Goal: Task Accomplishment & Management: Manage account settings

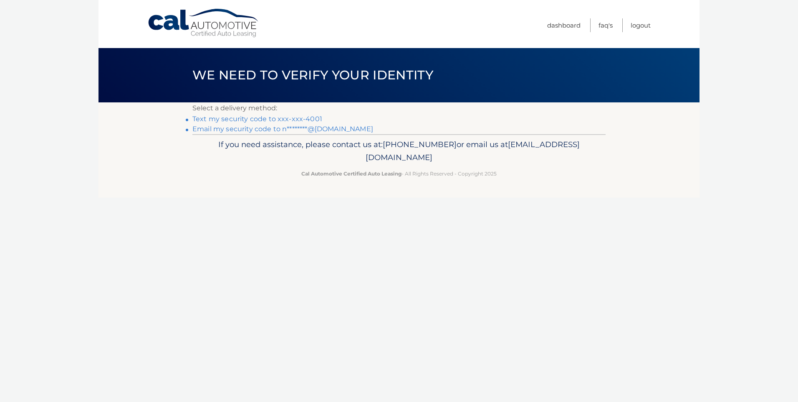
click at [275, 129] on link "Email my security code to n********@[DOMAIN_NAME]" at bounding box center [282, 129] width 181 height 8
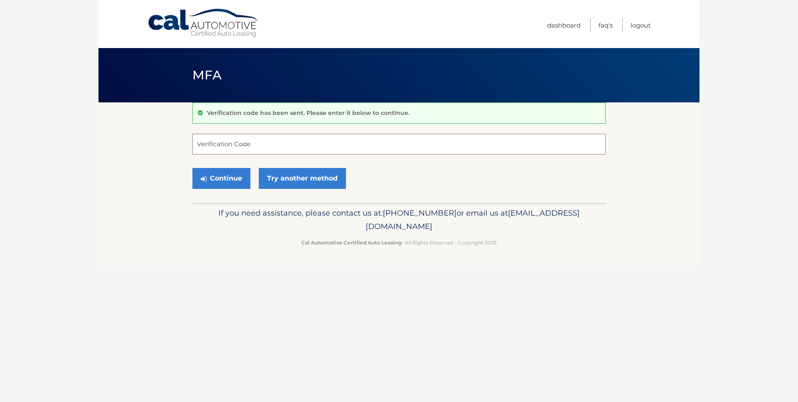
click at [264, 144] on input "Verification Code" at bounding box center [398, 144] width 413 height 21
type input "065201"
click at [220, 177] on button "Continue" at bounding box center [221, 178] width 58 height 21
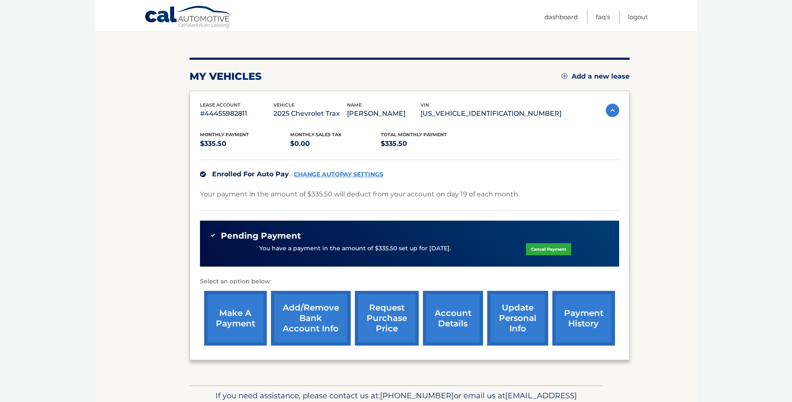
scroll to position [83, 0]
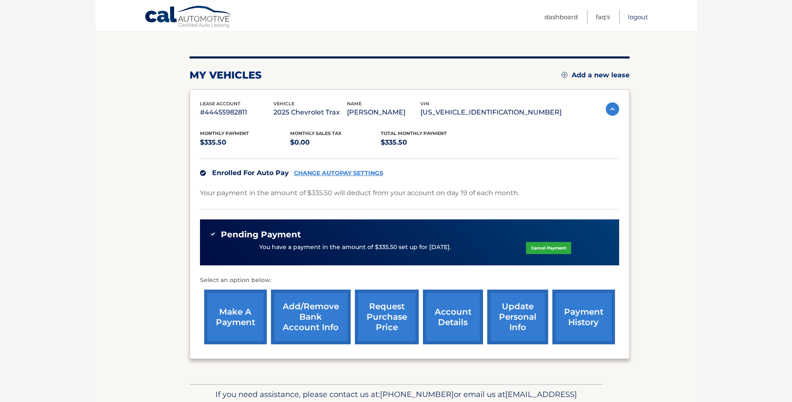
click at [639, 20] on link "Logout" at bounding box center [638, 17] width 20 height 14
